Goal: Entertainment & Leisure: Consume media (video, audio)

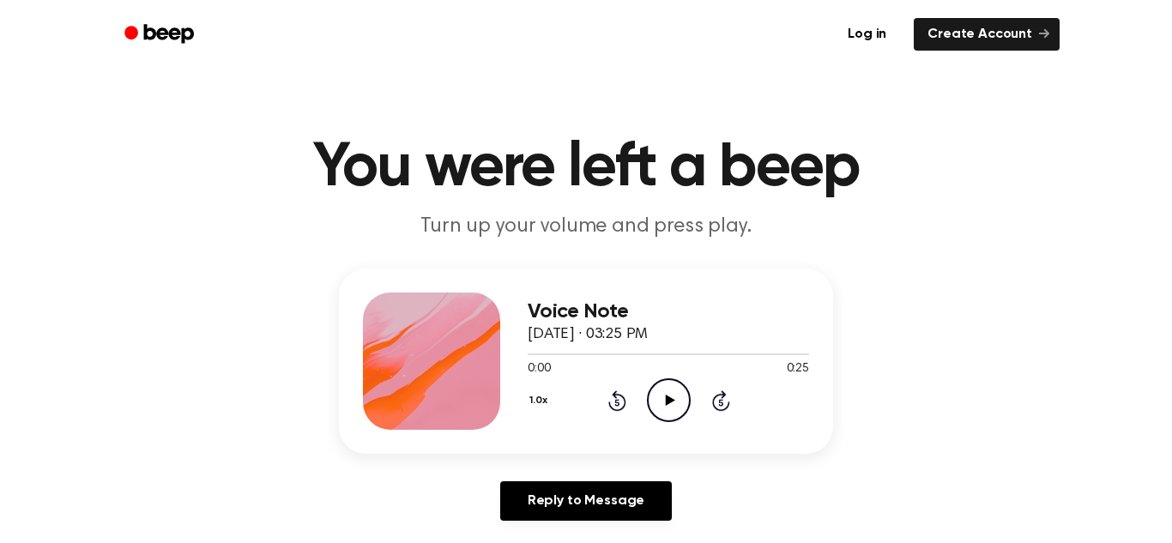
click at [665, 407] on icon "Play Audio" at bounding box center [669, 400] width 44 height 44
click at [664, 399] on icon "Play Audio" at bounding box center [669, 400] width 44 height 44
click at [684, 393] on icon "Play Audio" at bounding box center [669, 400] width 44 height 44
click at [685, 422] on div "Voice Note September 10, 2025 · 03:28 PM 0:00 0:29 Your browser does not suppor…" at bounding box center [667, 360] width 281 height 137
click at [679, 409] on icon "Play Audio" at bounding box center [669, 400] width 44 height 44
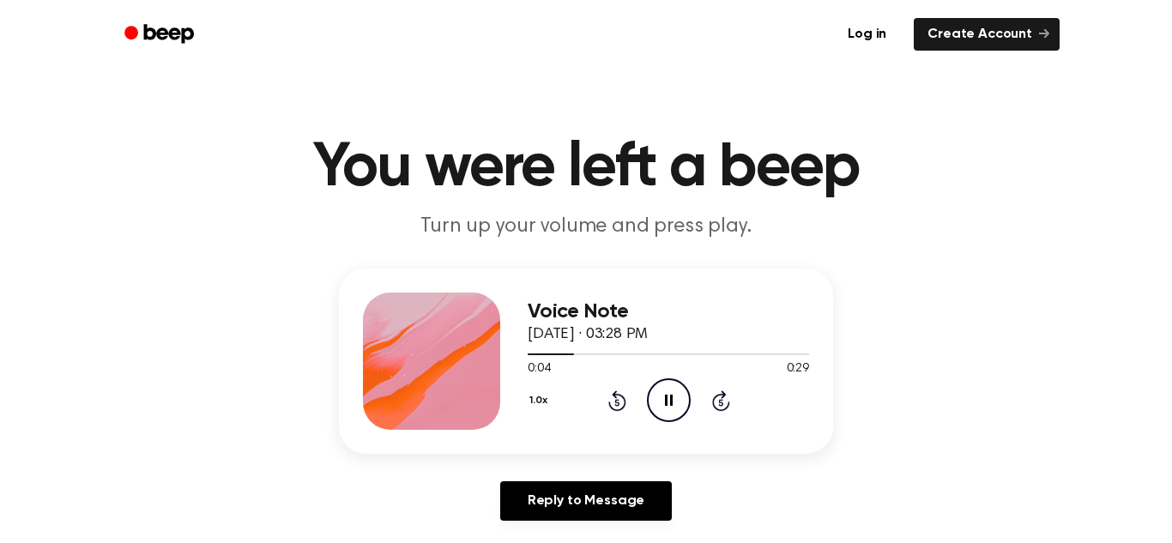
click at [679, 409] on icon "Pause Audio" at bounding box center [669, 400] width 44 height 44
click at [679, 409] on icon "Play Audio" at bounding box center [669, 400] width 44 height 44
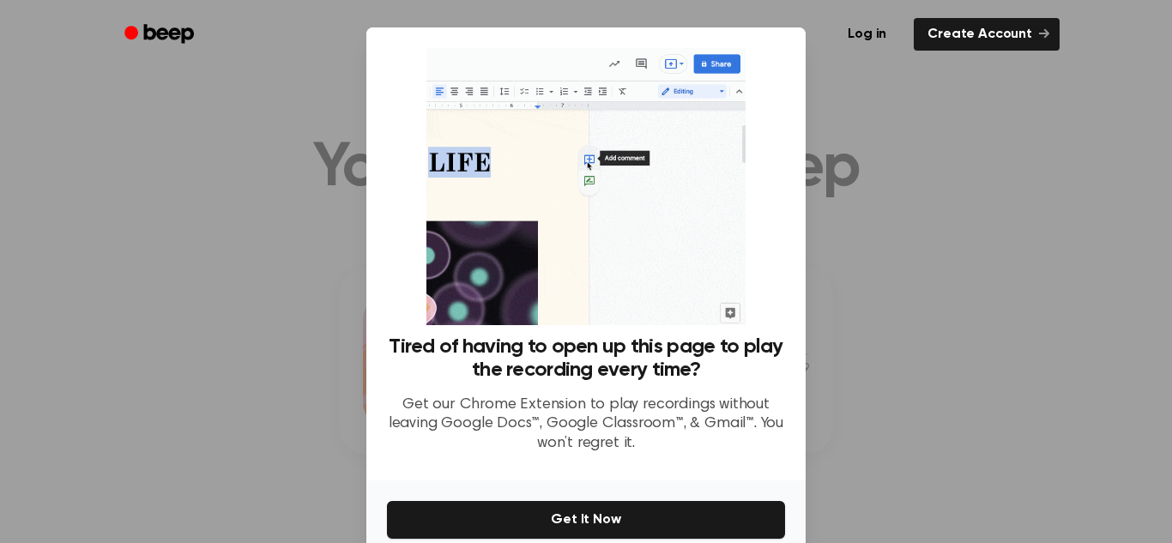
click at [982, 143] on div at bounding box center [586, 271] width 1172 height 543
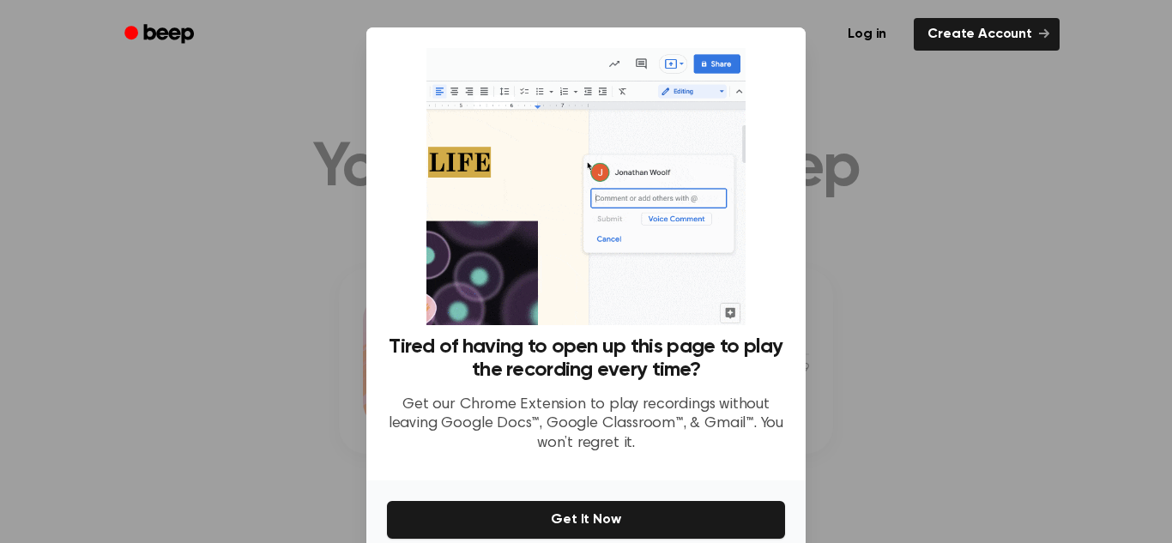
click at [861, 320] on div at bounding box center [586, 271] width 1172 height 543
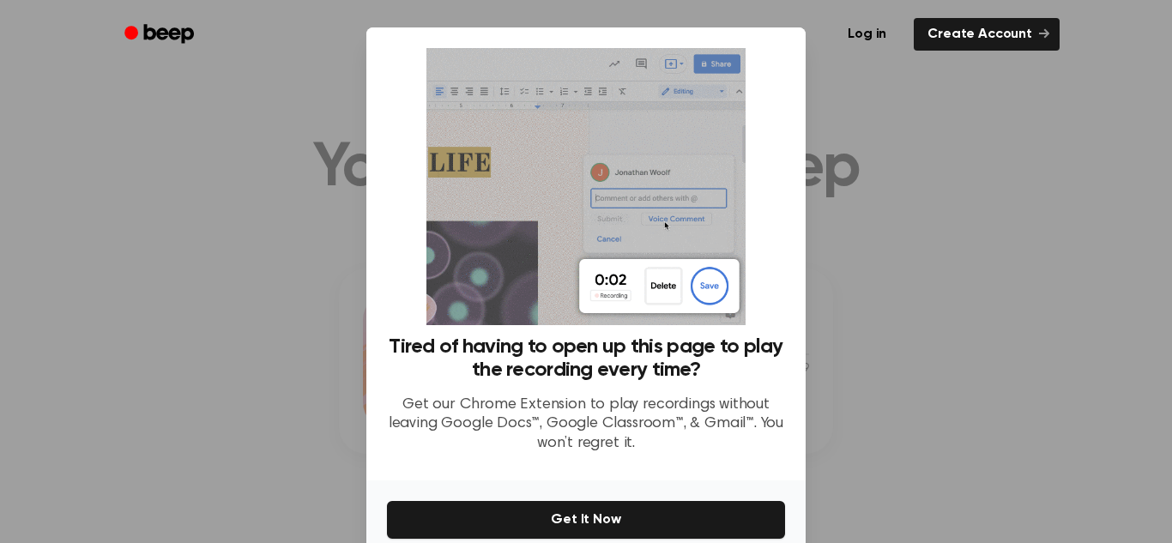
click at [861, 320] on div at bounding box center [586, 271] width 1172 height 543
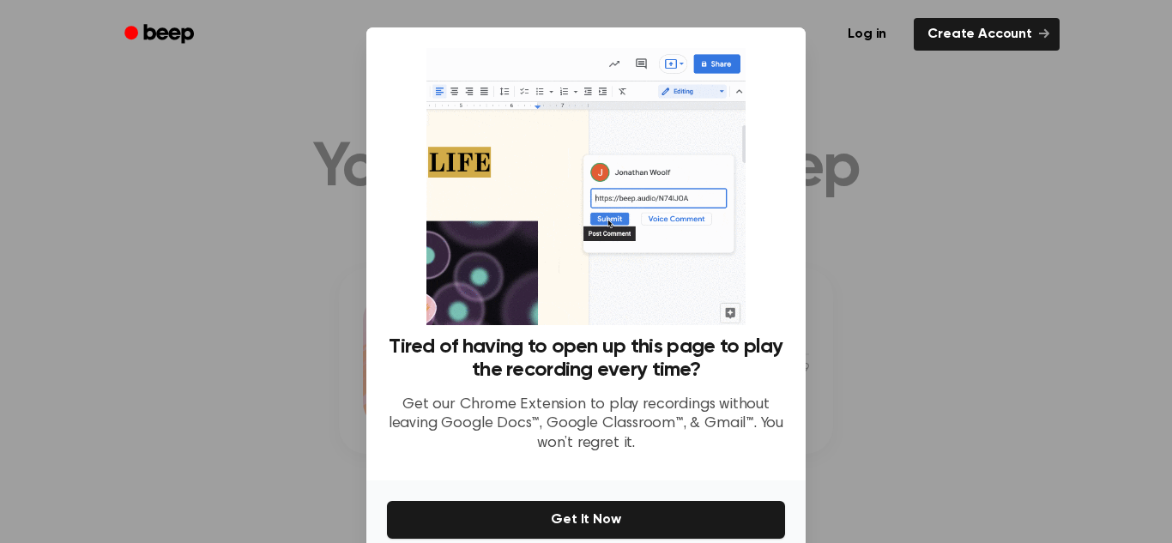
click at [802, 154] on div "Tired of having to open up this page to play the recording every time? Get our …" at bounding box center [585, 253] width 439 height 453
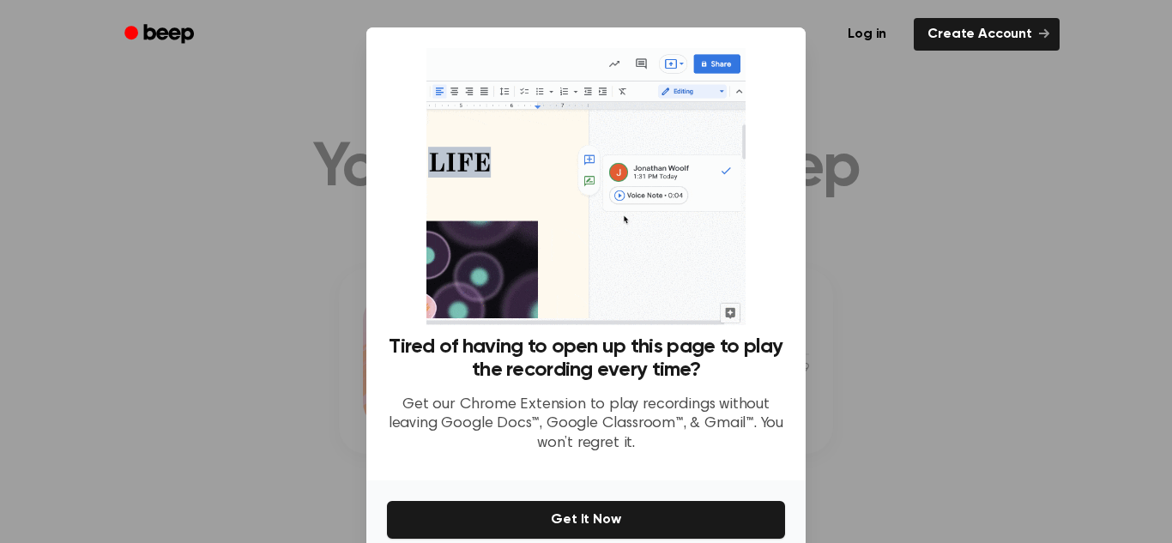
click at [770, 166] on div "Tired of having to open up this page to play the recording every time? Get our …" at bounding box center [586, 257] width 398 height 419
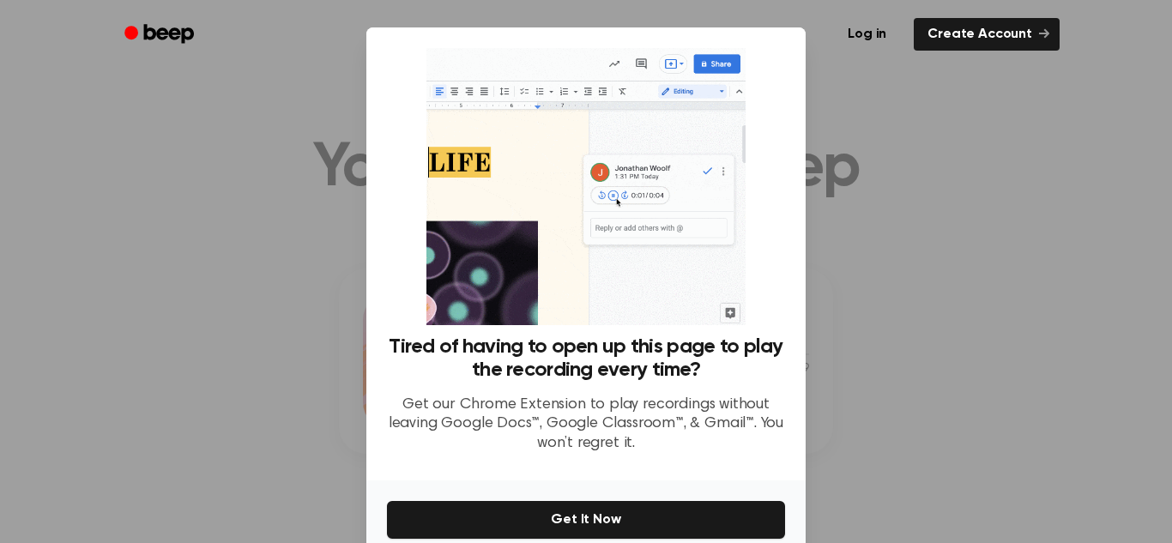
click at [780, 411] on p "Get our Chrome Extension to play recordings without leaving Google Docs™, Googl…" at bounding box center [586, 424] width 398 height 58
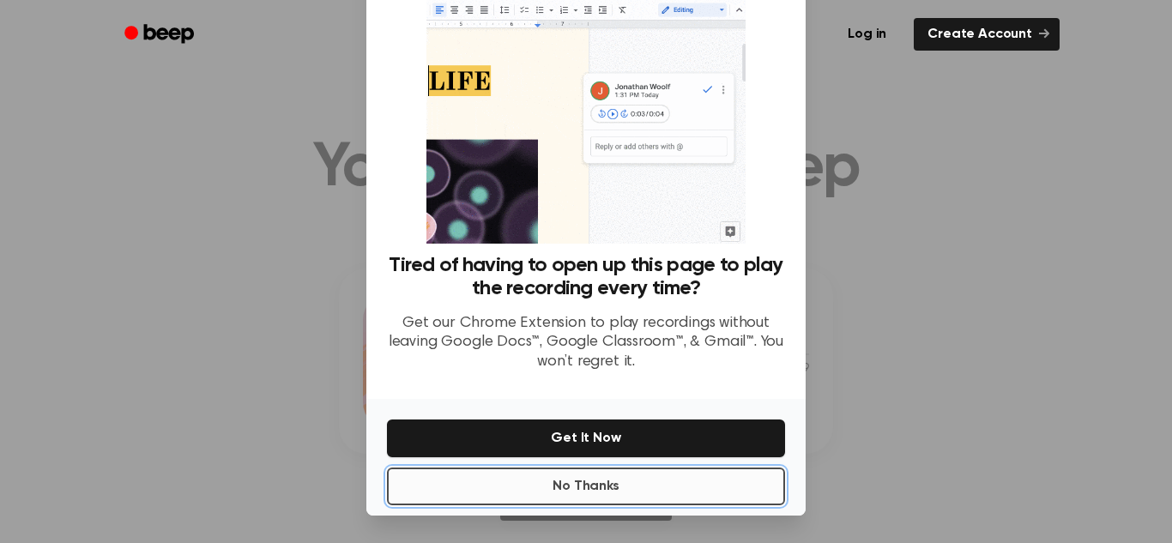
click at [598, 485] on button "No Thanks" at bounding box center [586, 486] width 398 height 38
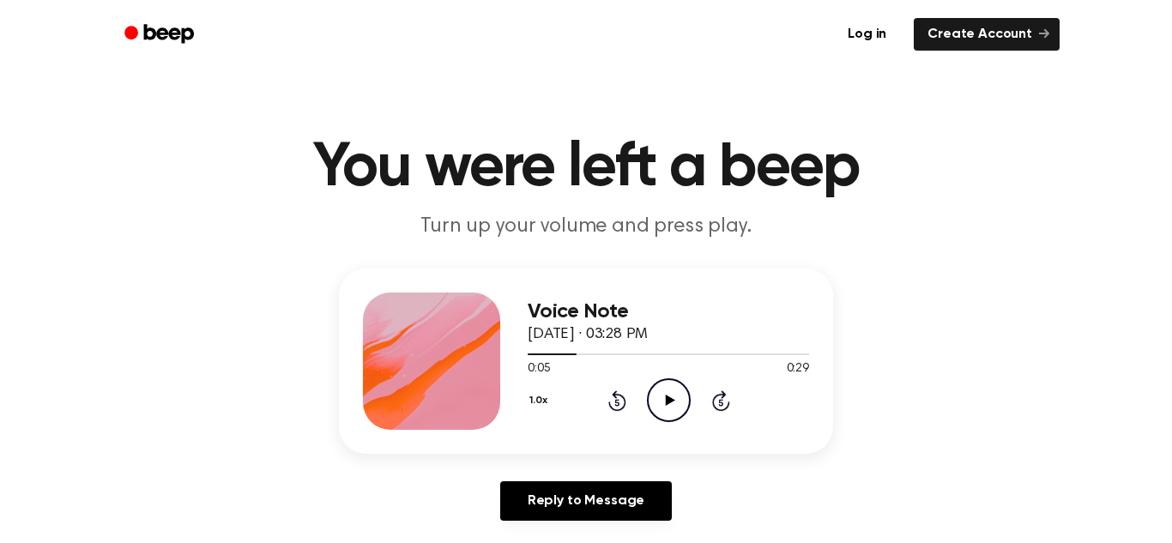
click at [659, 404] on icon "Play Audio" at bounding box center [669, 400] width 44 height 44
click at [670, 391] on icon "Play Audio" at bounding box center [669, 400] width 44 height 44
click at [655, 382] on icon "Play Audio" at bounding box center [669, 400] width 44 height 44
click at [670, 396] on icon "Play Audio" at bounding box center [669, 400] width 44 height 44
click at [672, 409] on icon "Pause Audio" at bounding box center [669, 400] width 44 height 44
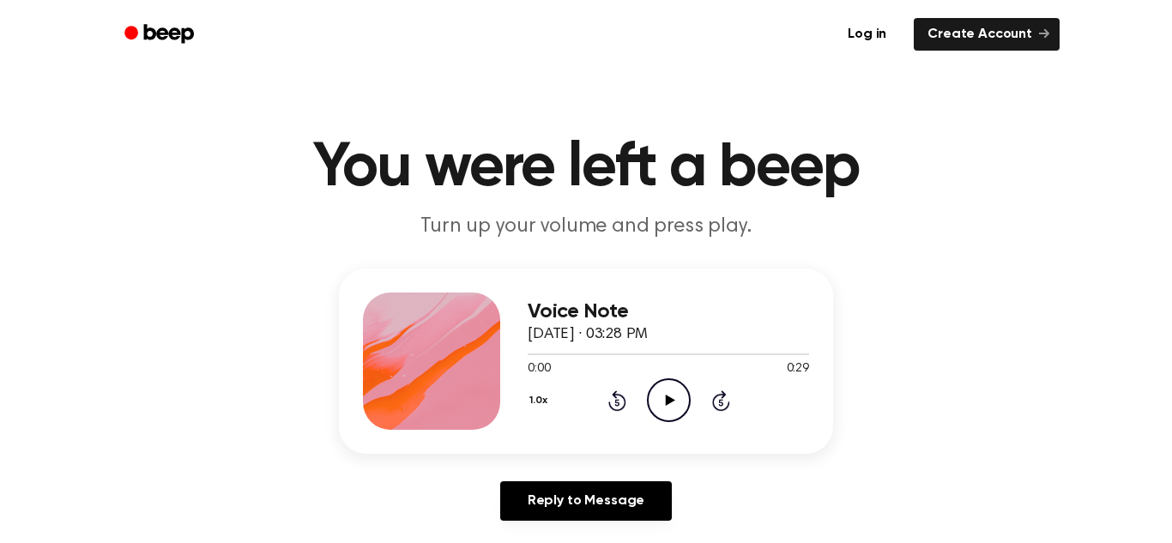
click at [665, 403] on icon at bounding box center [669, 400] width 9 height 11
click at [623, 397] on icon at bounding box center [617, 400] width 18 height 21
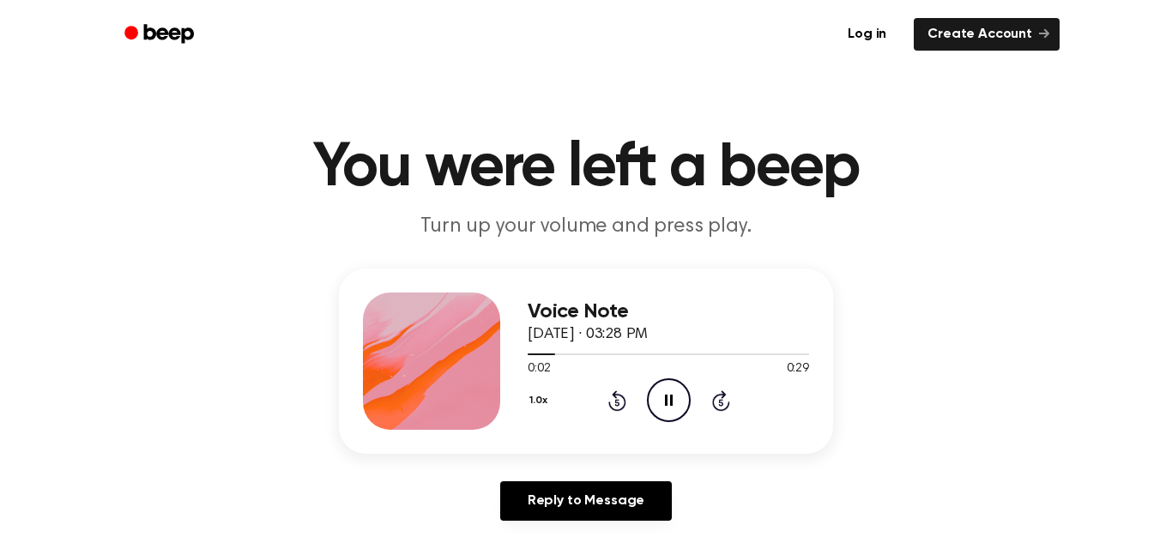
click at [623, 395] on icon "Rewind 5 seconds" at bounding box center [616, 400] width 19 height 22
